Goal: Task Accomplishment & Management: Use online tool/utility

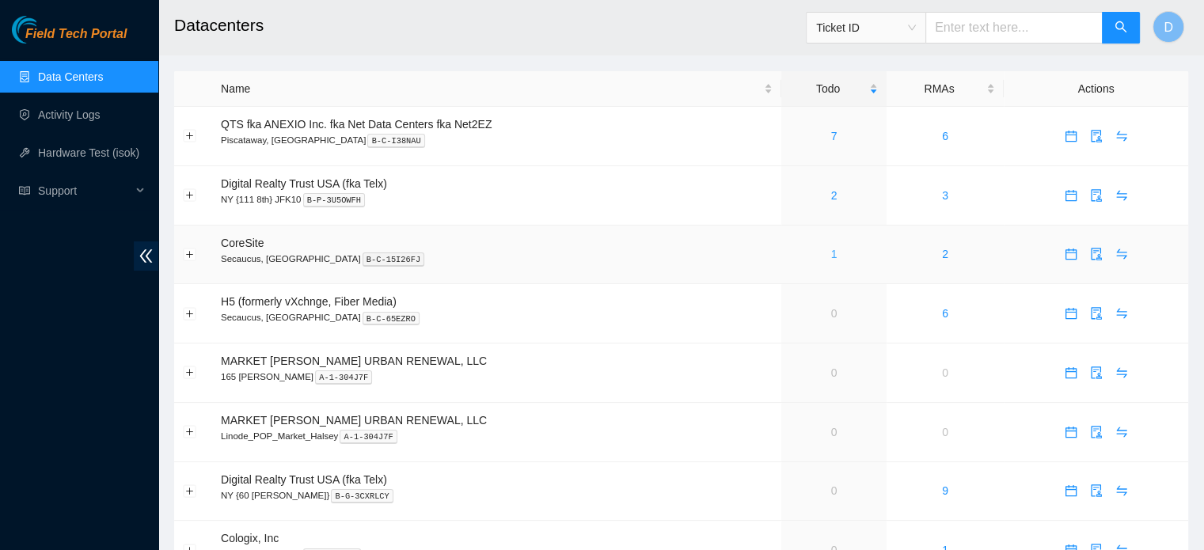
click at [835, 255] on div "1" at bounding box center [834, 253] width 88 height 17
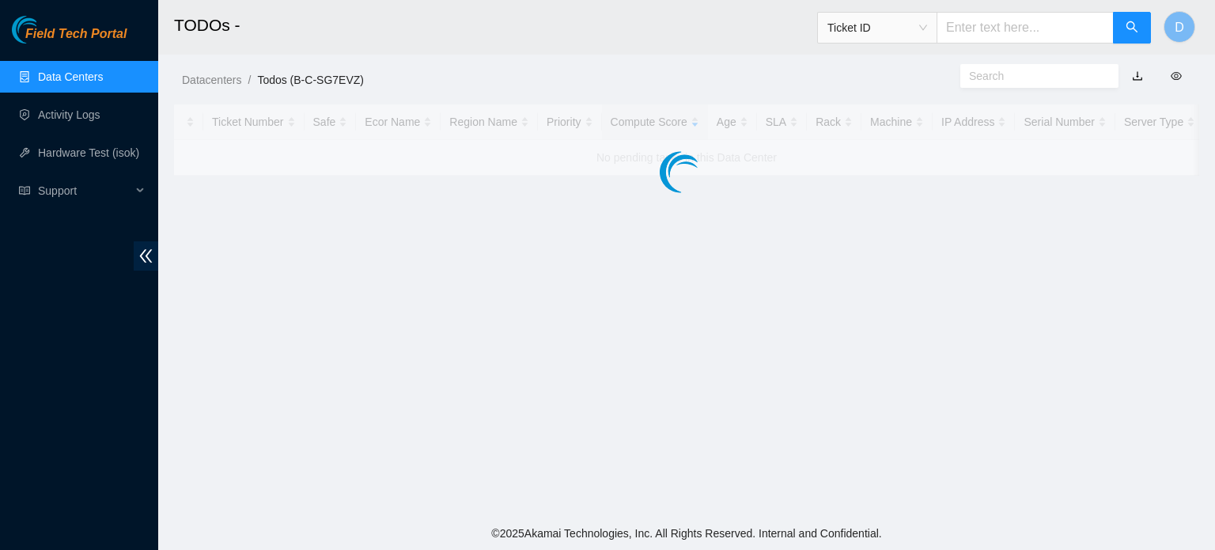
click at [828, 255] on main "TODOs - Ticket ID D Datacenters / Todos (B-C-SG7EVZ) / Ticket Number Safe Ecor …" at bounding box center [686, 258] width 1057 height 517
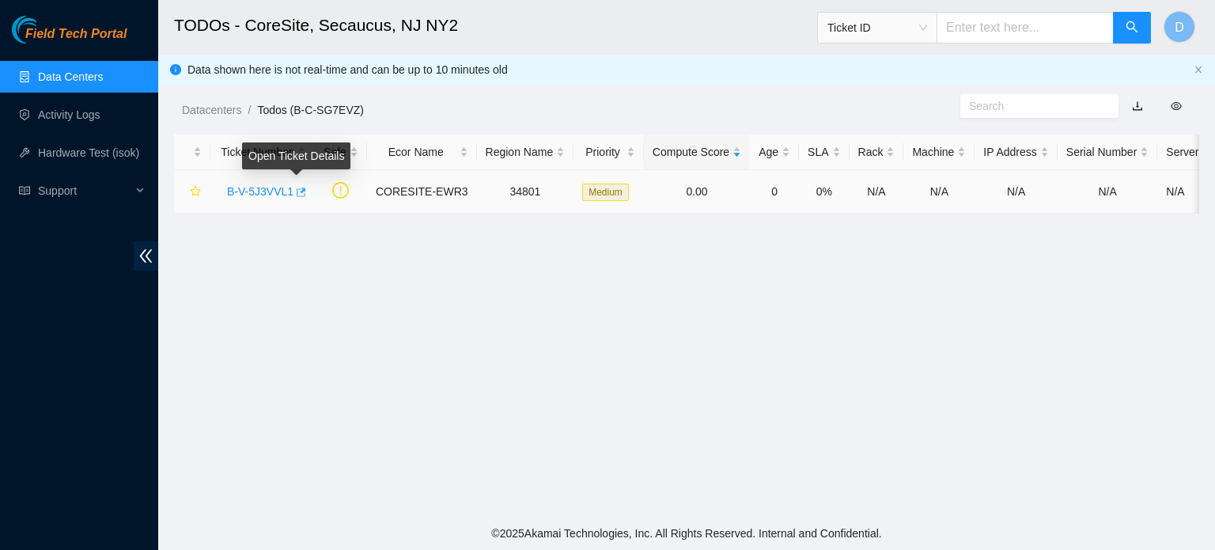
click at [301, 193] on icon "button" at bounding box center [299, 192] width 11 height 11
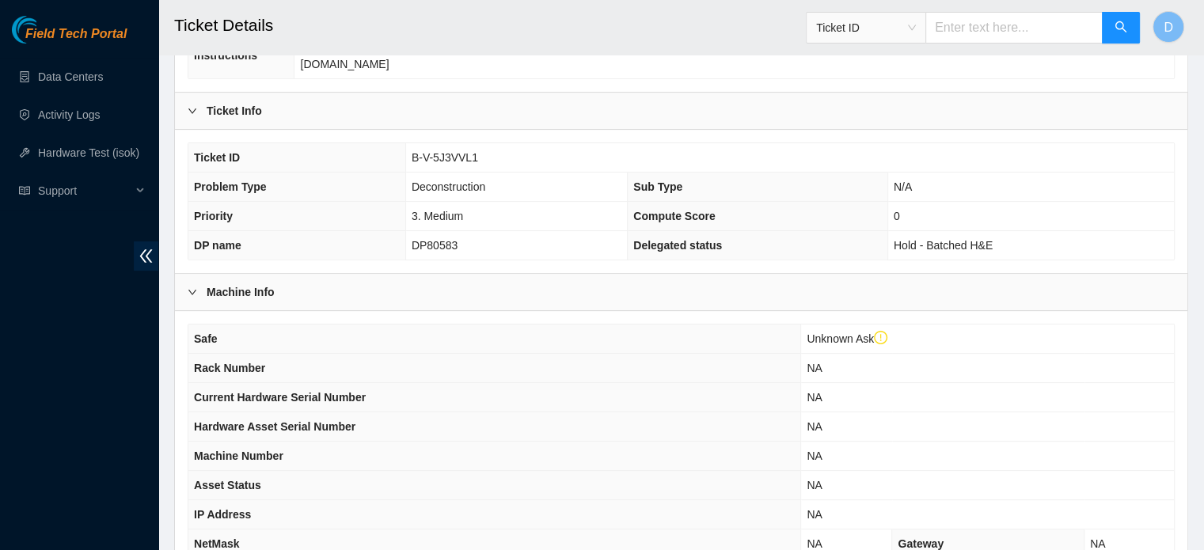
scroll to position [532, 0]
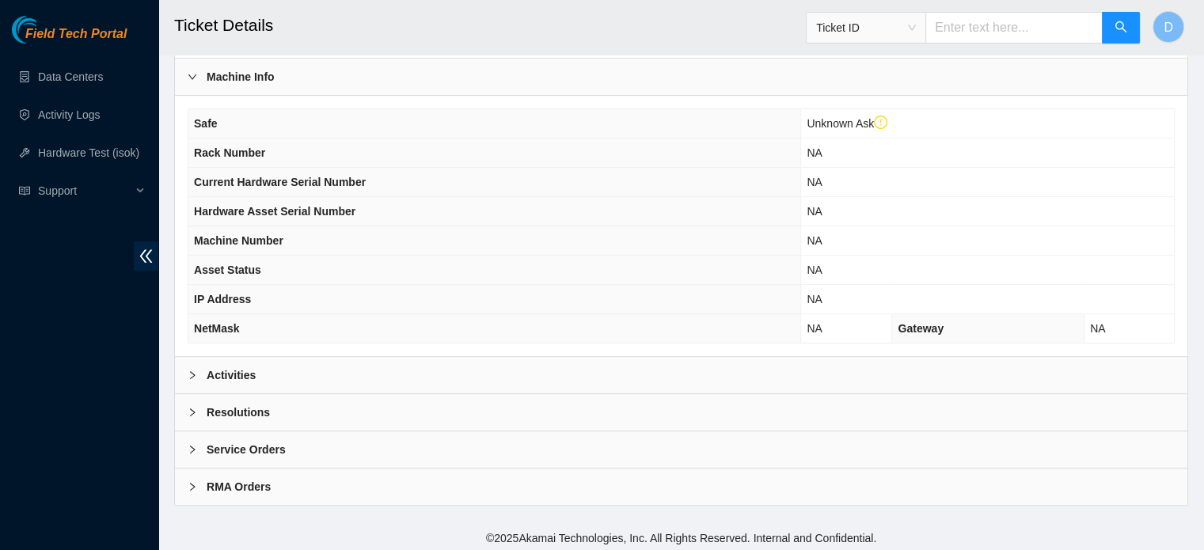
click at [328, 363] on div "Activities" at bounding box center [681, 375] width 1012 height 36
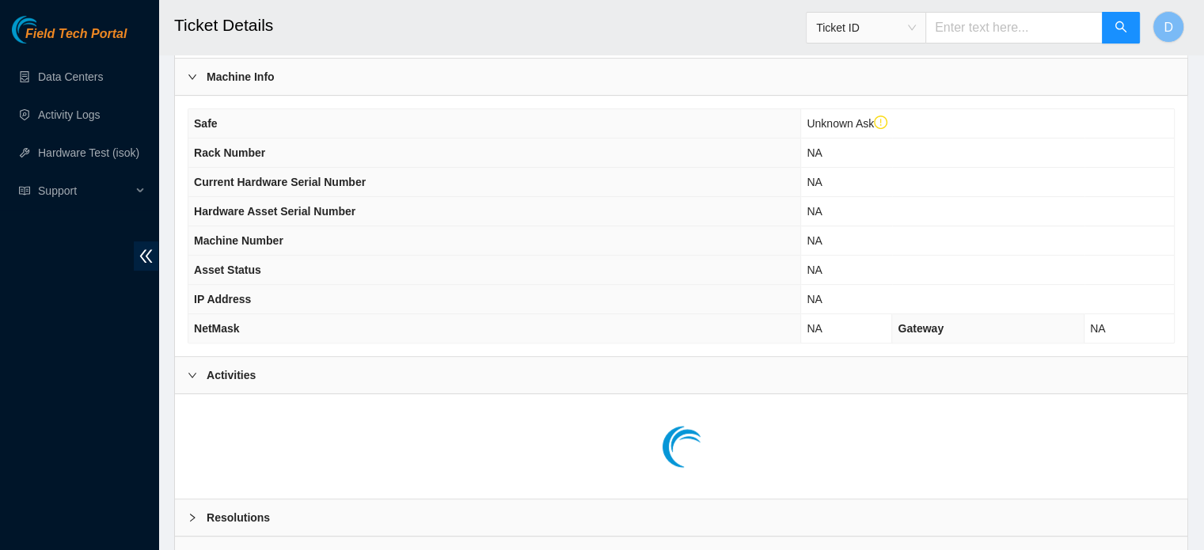
scroll to position [636, 0]
